Goal: Navigation & Orientation: Find specific page/section

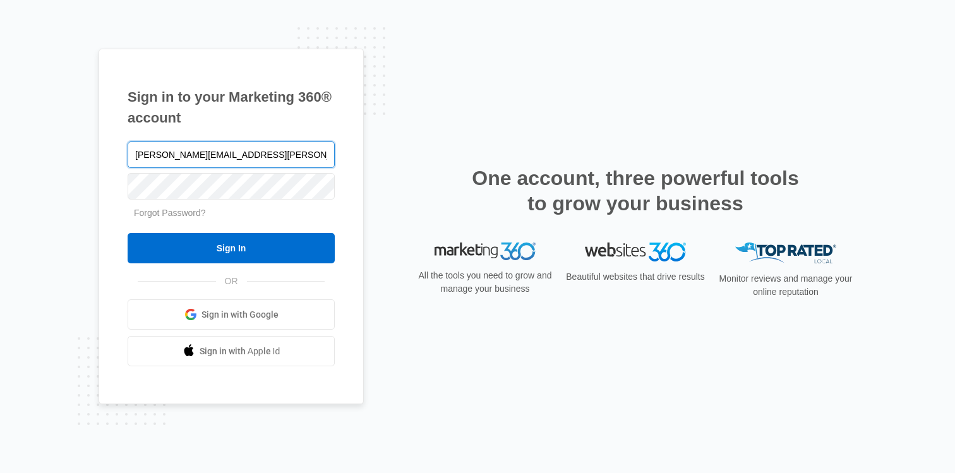
type input "kirsten.fulton@madwire.com"
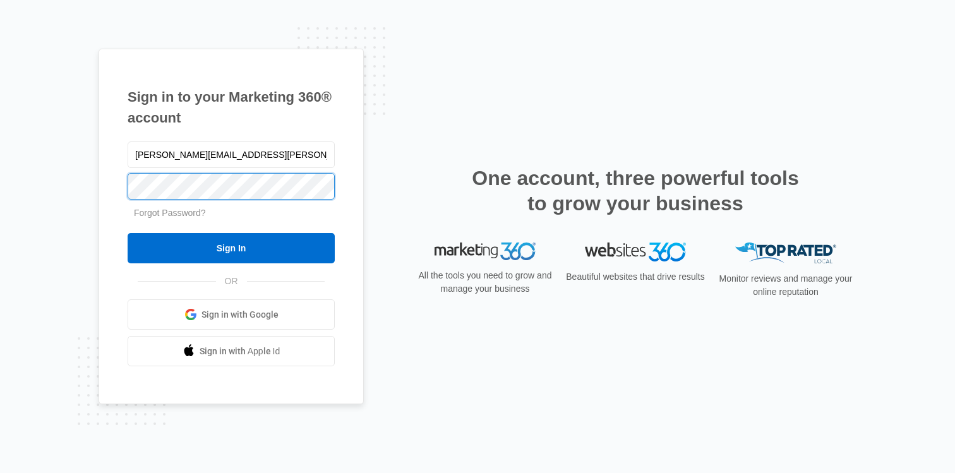
click at [128, 233] on input "Sign In" at bounding box center [231, 248] width 207 height 30
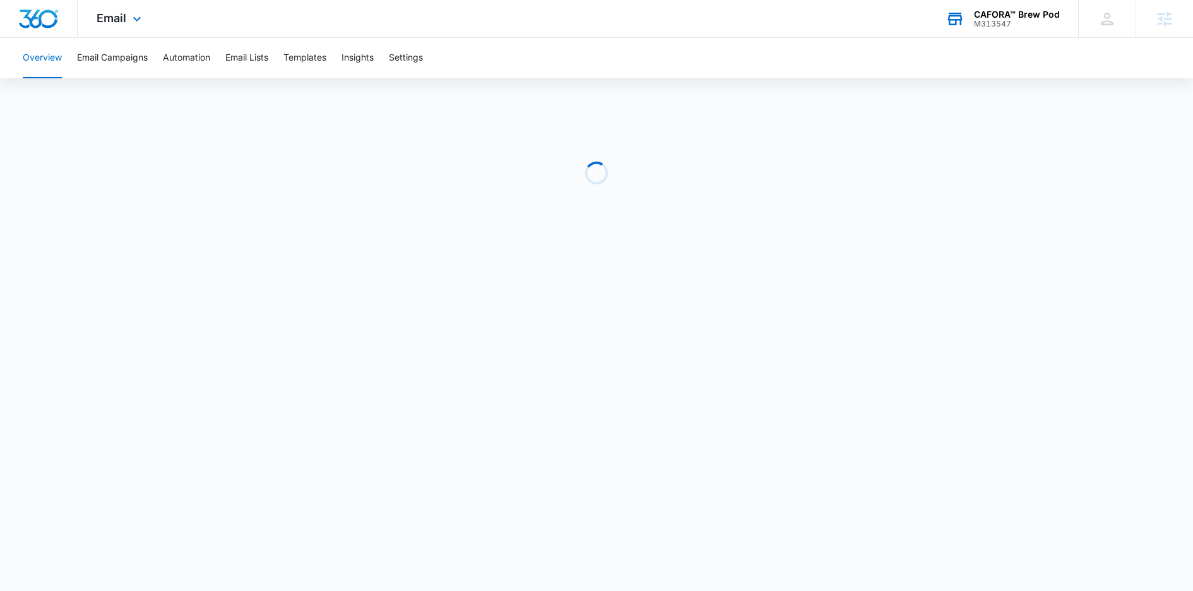
click at [977, 21] on div "M313547" at bounding box center [1017, 24] width 86 height 9
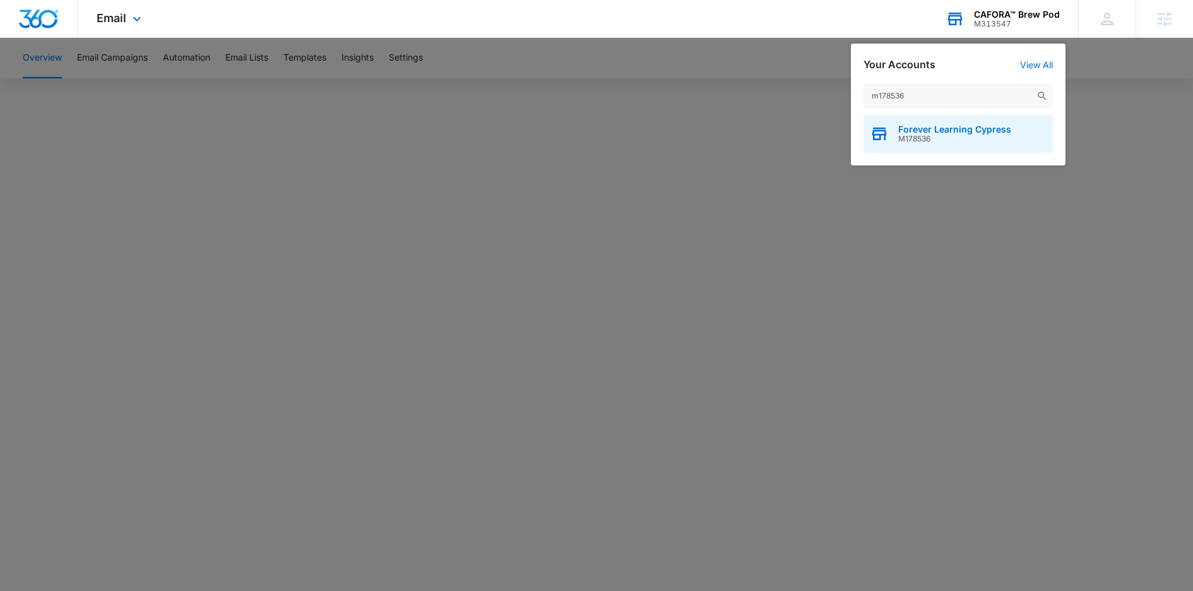
type input "m178536"
click at [929, 143] on div "Forever Learning Cypress M178536" at bounding box center [958, 134] width 189 height 38
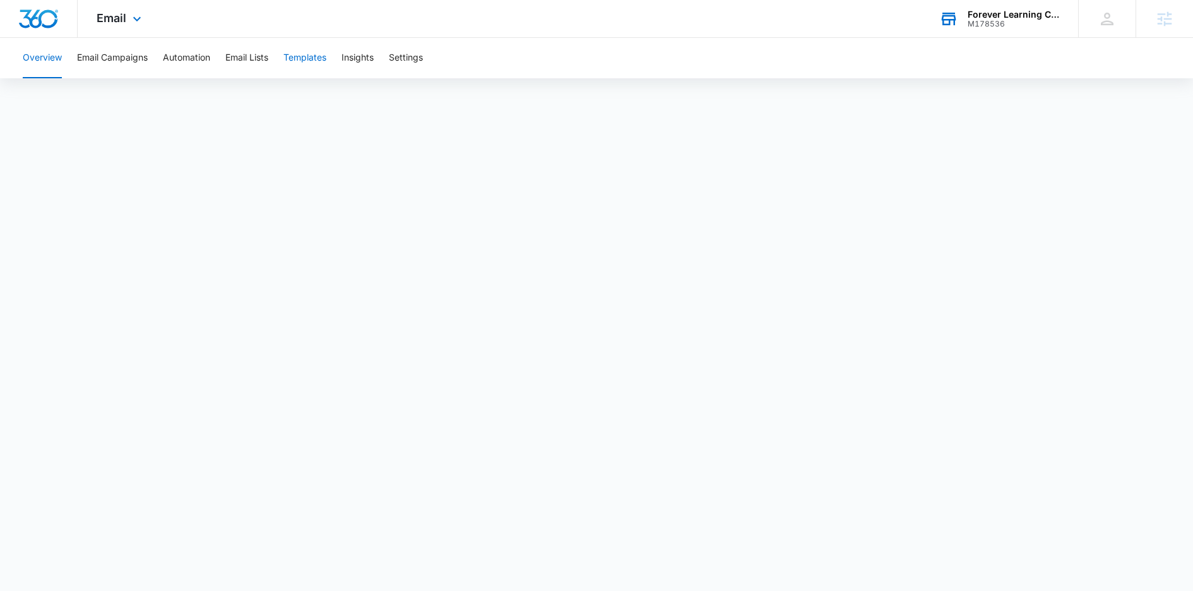
click at [326, 66] on button "Templates" at bounding box center [304, 58] width 43 height 40
click at [1002, 33] on div "Forever Learning Cypress M178536 Your Accounts View All" at bounding box center [1000, 18] width 158 height 37
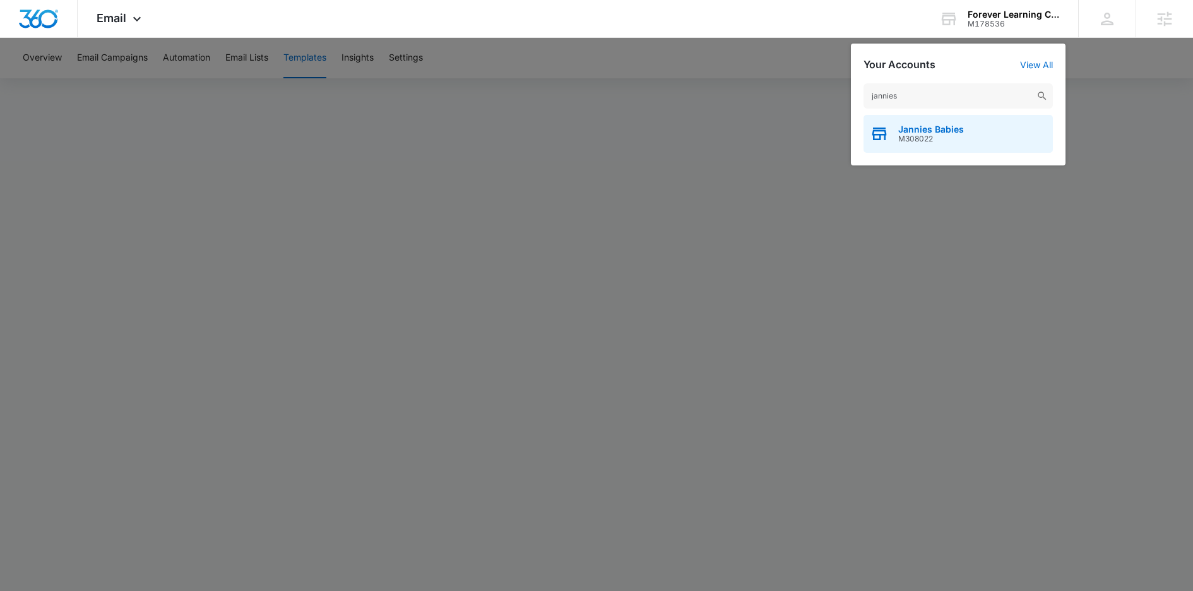
type input "jannies"
click at [908, 149] on div "Jannies Babies M308022" at bounding box center [958, 134] width 189 height 38
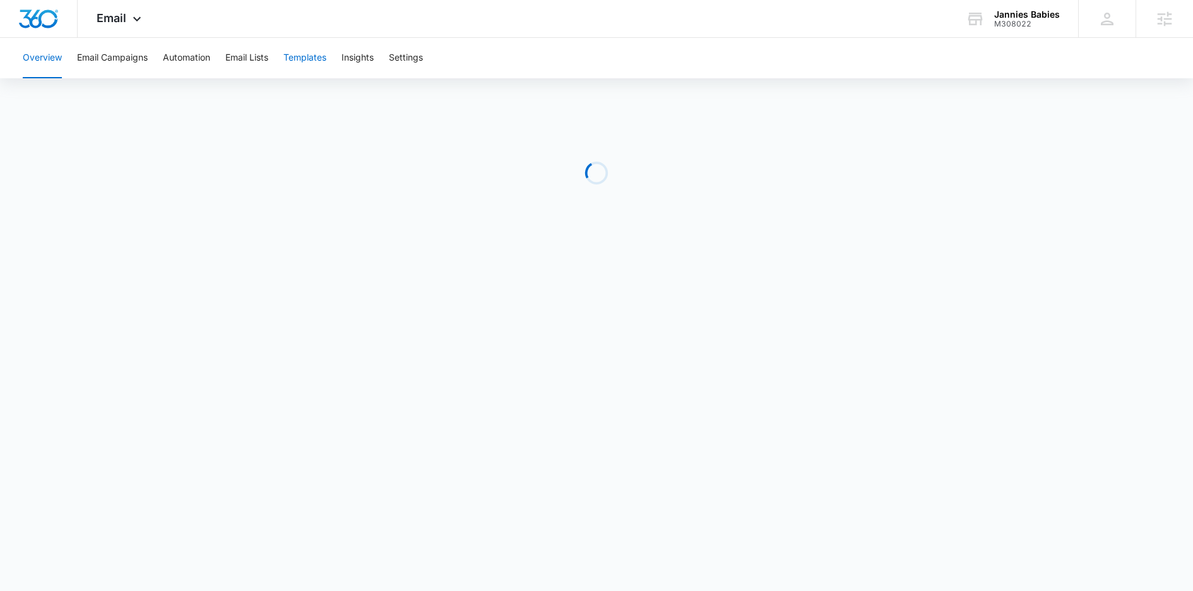
click at [313, 57] on button "Templates" at bounding box center [304, 58] width 43 height 40
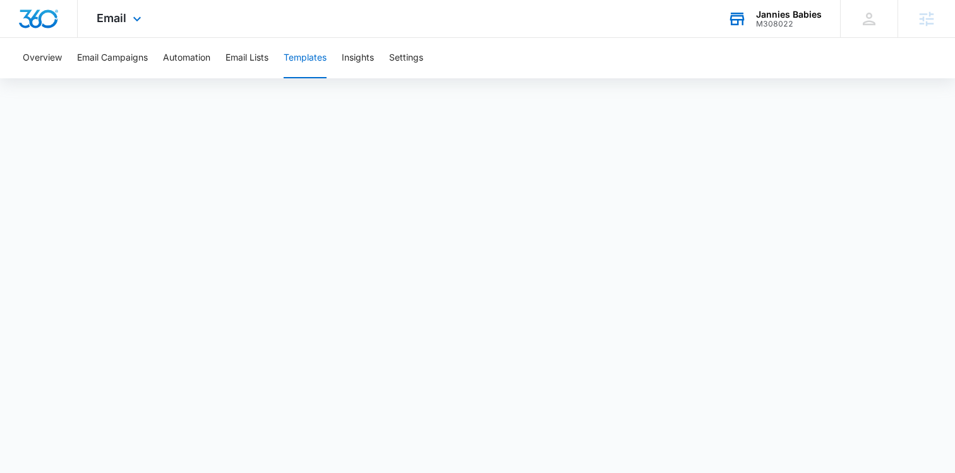
click at [759, 20] on div "M308022" at bounding box center [789, 24] width 66 height 9
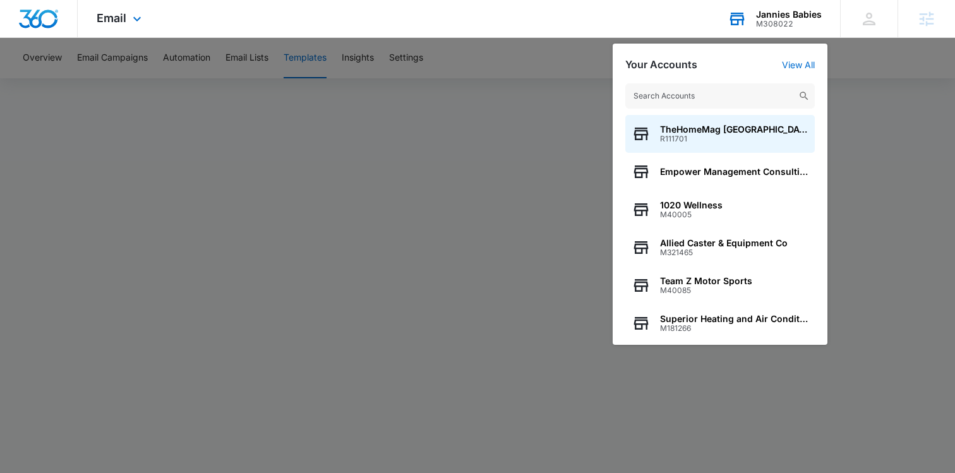
click at [685, 96] on input "text" at bounding box center [719, 95] width 189 height 25
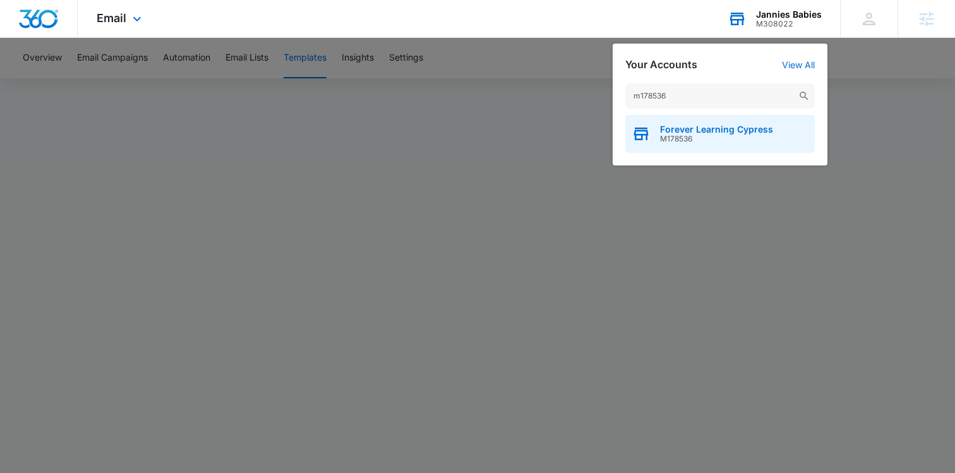
type input "m178536"
click at [666, 141] on span "M178536" at bounding box center [716, 138] width 113 height 9
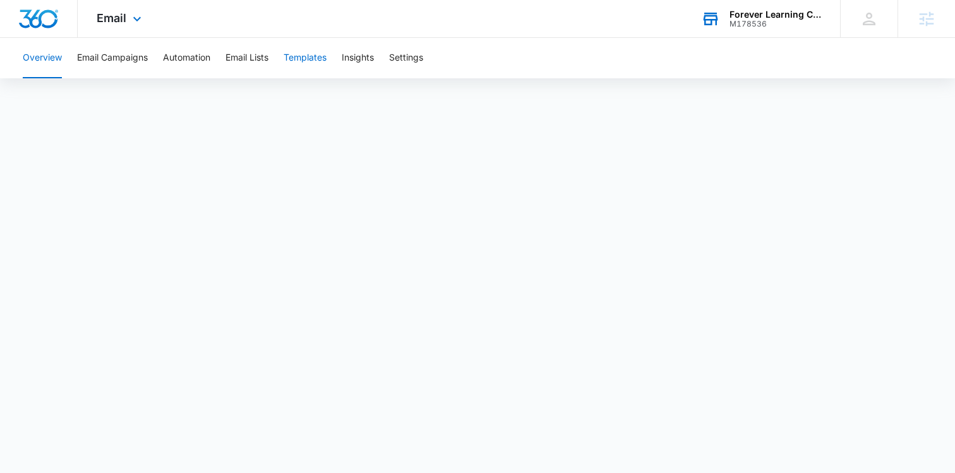
click at [301, 63] on button "Templates" at bounding box center [304, 58] width 43 height 40
click at [122, 9] on div "Email Apps Reputation Websites Forms CRM Email Social Content Ads Intelligence …" at bounding box center [121, 18] width 86 height 37
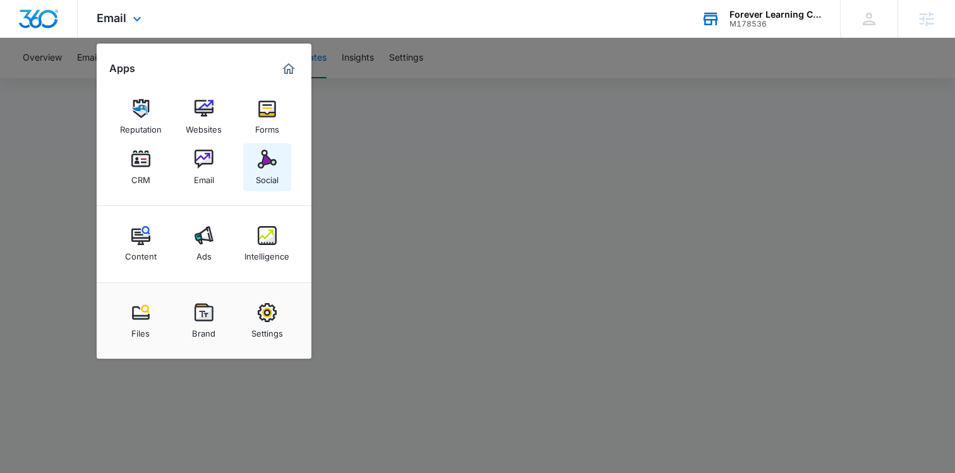
click at [268, 168] on img at bounding box center [267, 159] width 19 height 19
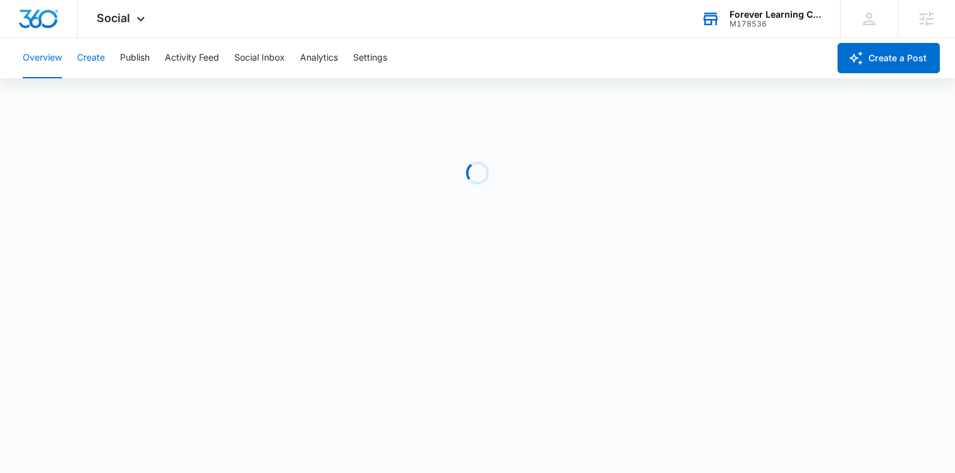
click at [99, 55] on button "Create" at bounding box center [91, 58] width 28 height 40
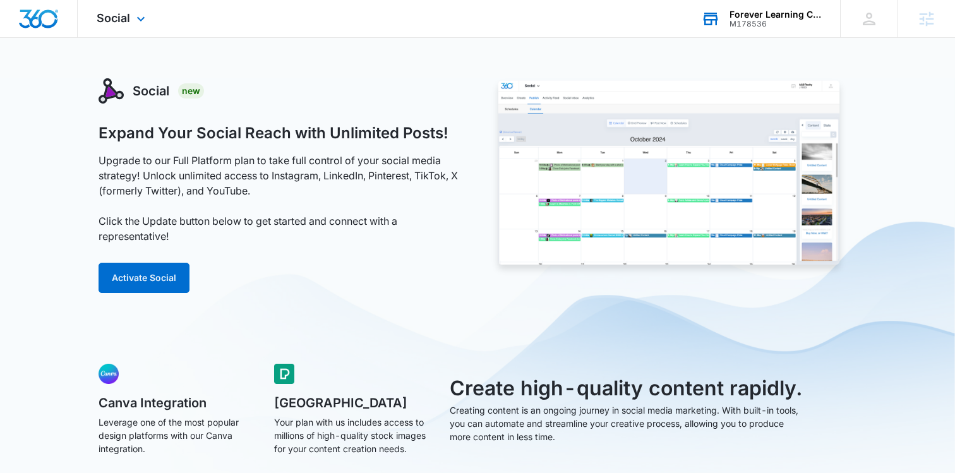
click at [134, 37] on div "Social Apps Reputation Websites Forms CRM Email Social Content Ads Intelligence…" at bounding box center [123, 18] width 90 height 37
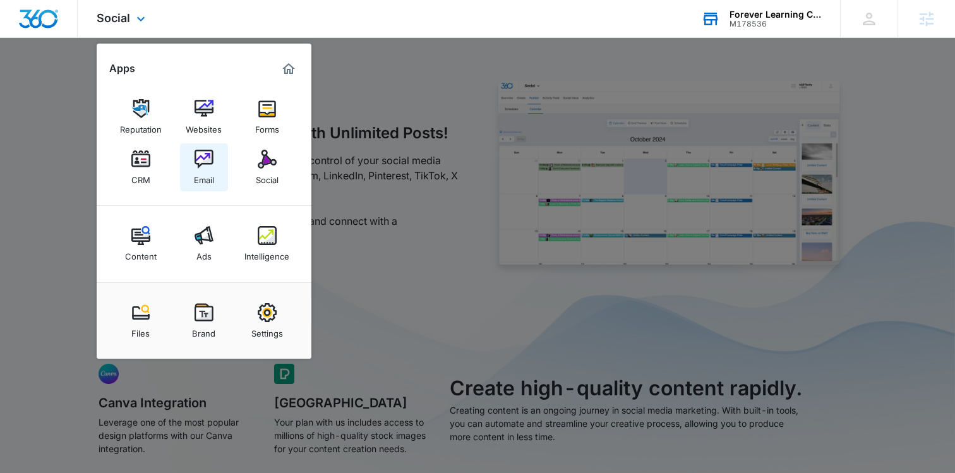
click at [203, 158] on img at bounding box center [203, 159] width 19 height 19
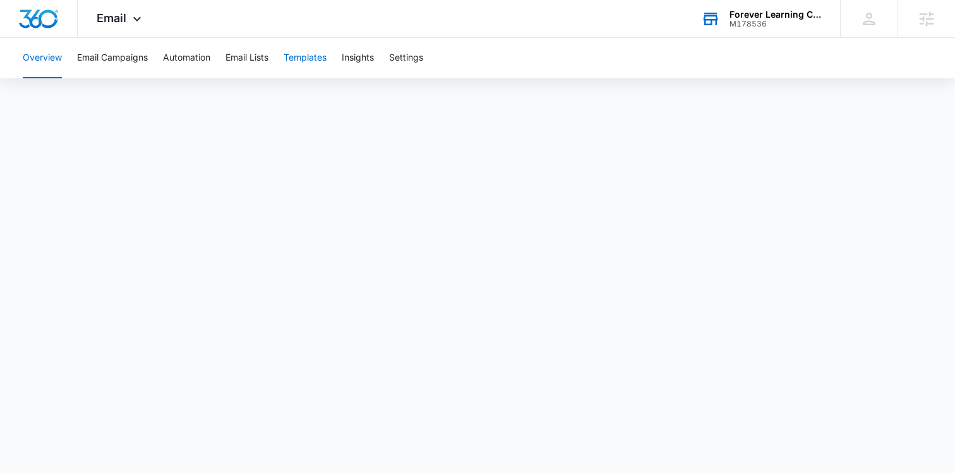
click at [302, 68] on button "Templates" at bounding box center [304, 58] width 43 height 40
click at [120, 59] on button "Email Campaigns" at bounding box center [112, 58] width 71 height 40
click at [126, 27] on div "Email Apps Reputation Websites Forms CRM Email Social Content Ads Intelligence …" at bounding box center [121, 18] width 86 height 37
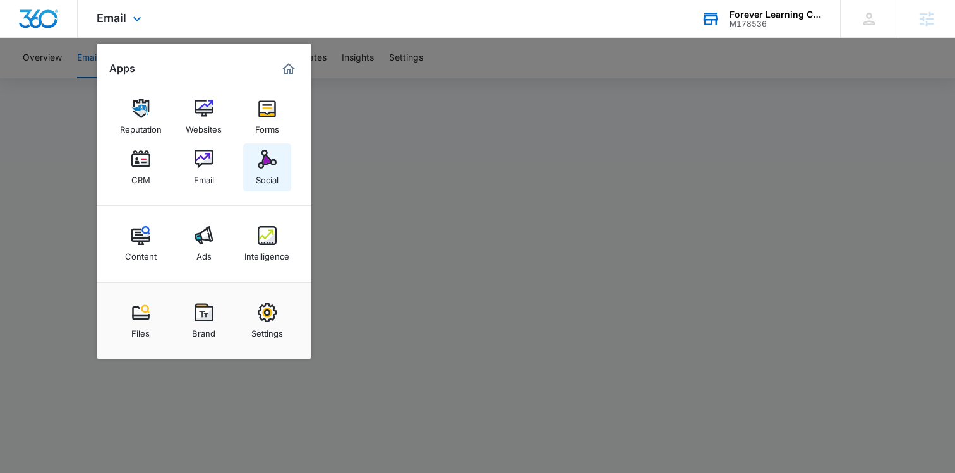
click at [259, 161] on img at bounding box center [267, 159] width 19 height 19
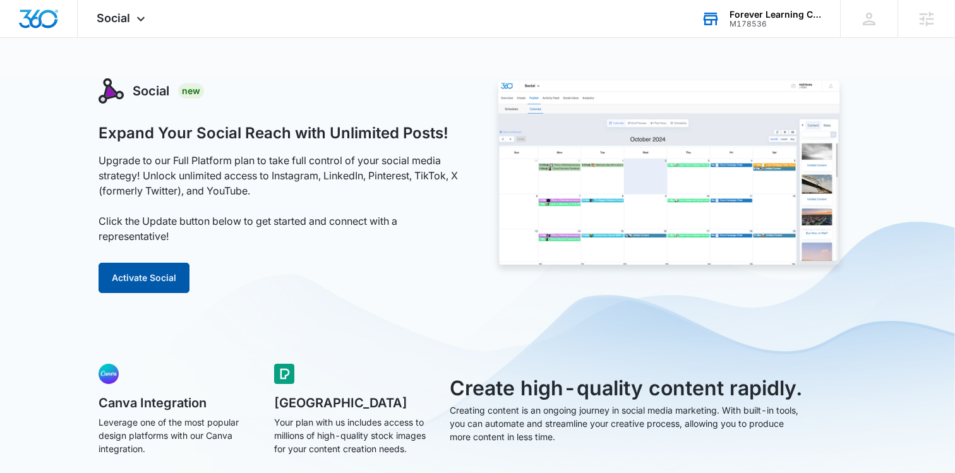
click at [152, 274] on button "Activate Social" at bounding box center [143, 278] width 91 height 30
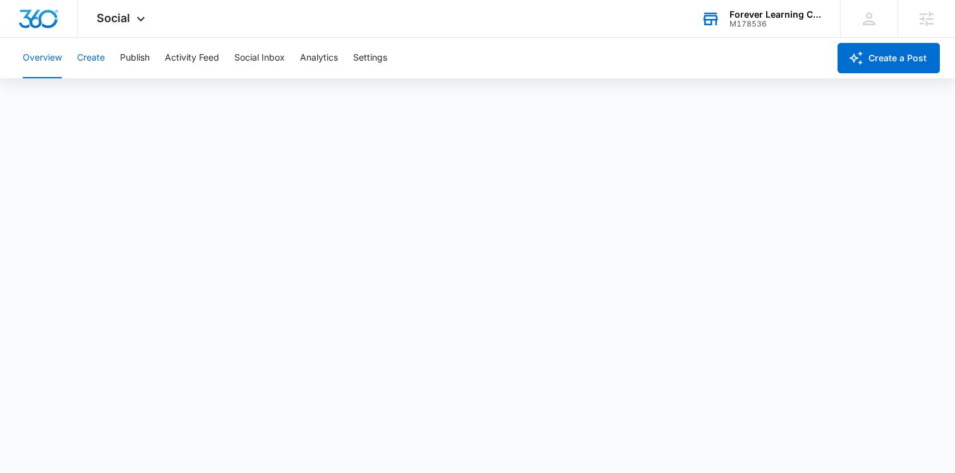
click at [95, 64] on button "Create" at bounding box center [91, 58] width 28 height 40
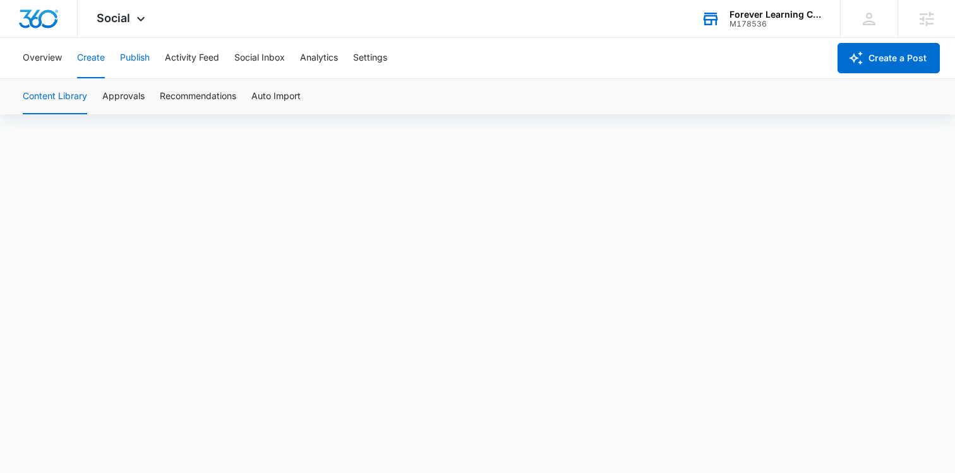
click at [126, 70] on button "Publish" at bounding box center [135, 58] width 30 height 40
click at [98, 99] on button "Schedules" at bounding box center [96, 96] width 43 height 35
click at [104, 57] on button "Create" at bounding box center [91, 58] width 28 height 40
click at [761, 20] on div "M178536" at bounding box center [775, 24] width 92 height 9
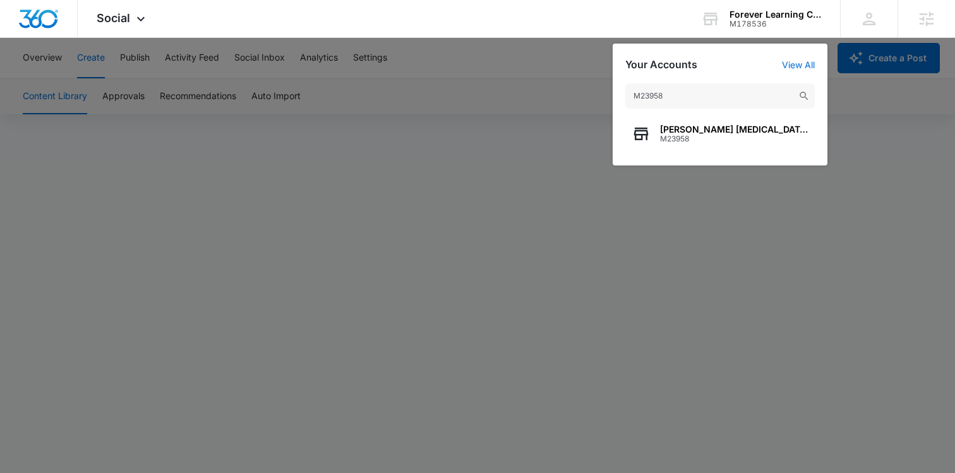
type input "M23958"
click at [684, 128] on span "Estelle Skin Care & Spa Institute" at bounding box center [734, 129] width 148 height 10
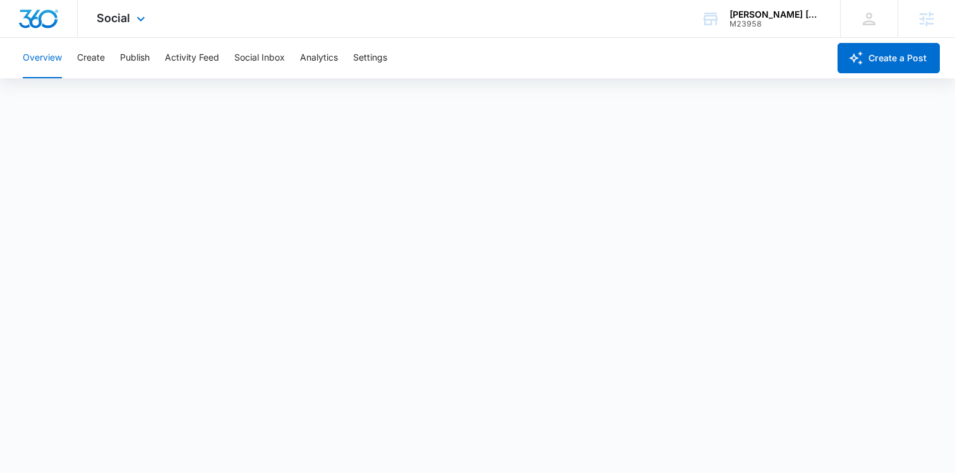
click at [117, 27] on div "Social Apps Reputation Websites Forms CRM Email Social Shop Content Ads Intelli…" at bounding box center [123, 18] width 90 height 37
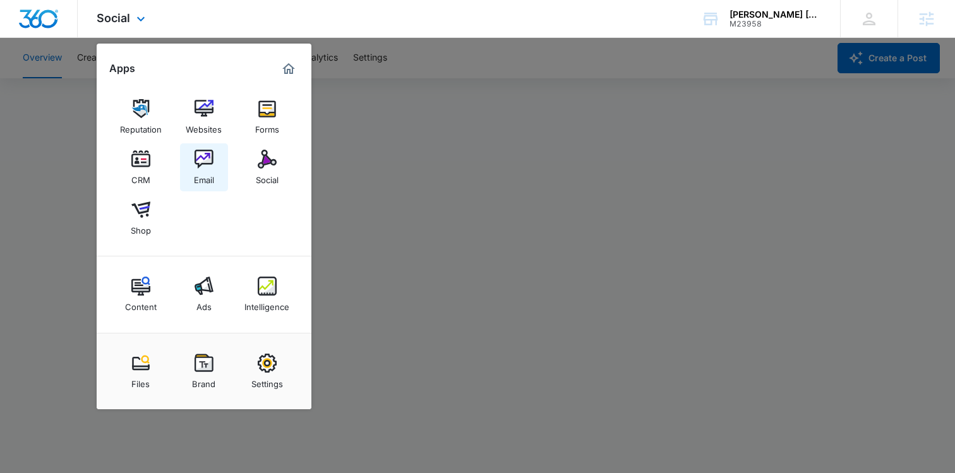
click at [203, 169] on img at bounding box center [203, 159] width 19 height 19
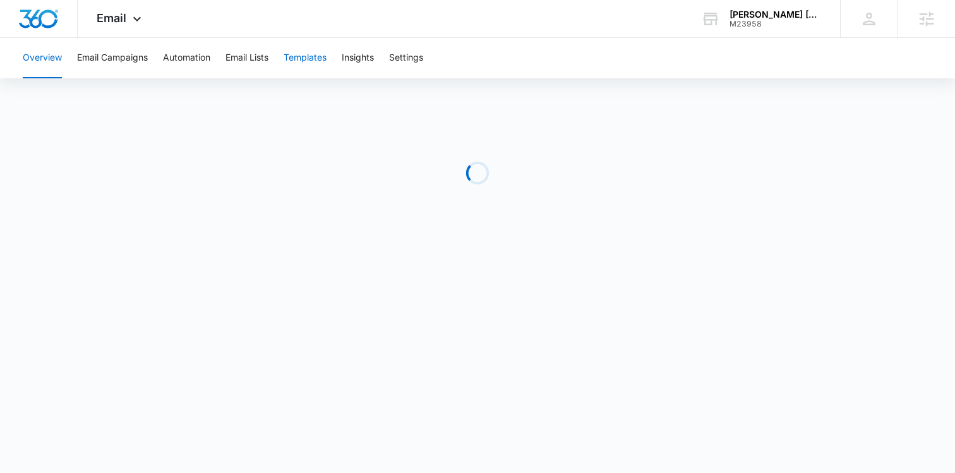
click at [324, 69] on button "Templates" at bounding box center [304, 58] width 43 height 40
click at [506, 59] on div "Overview Email Campaigns Automation Email Lists Templates Insights Settings" at bounding box center [477, 58] width 924 height 40
